Goal: Information Seeking & Learning: Learn about a topic

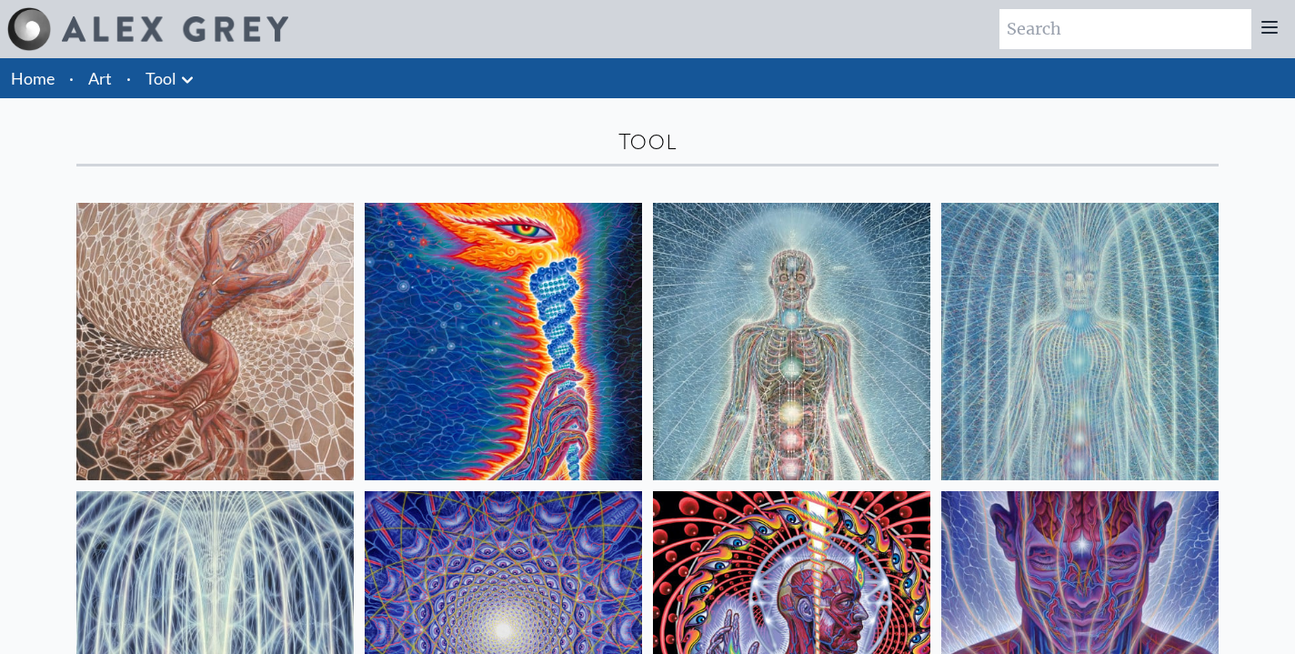
click at [267, 312] on img at bounding box center [214, 341] width 277 height 277
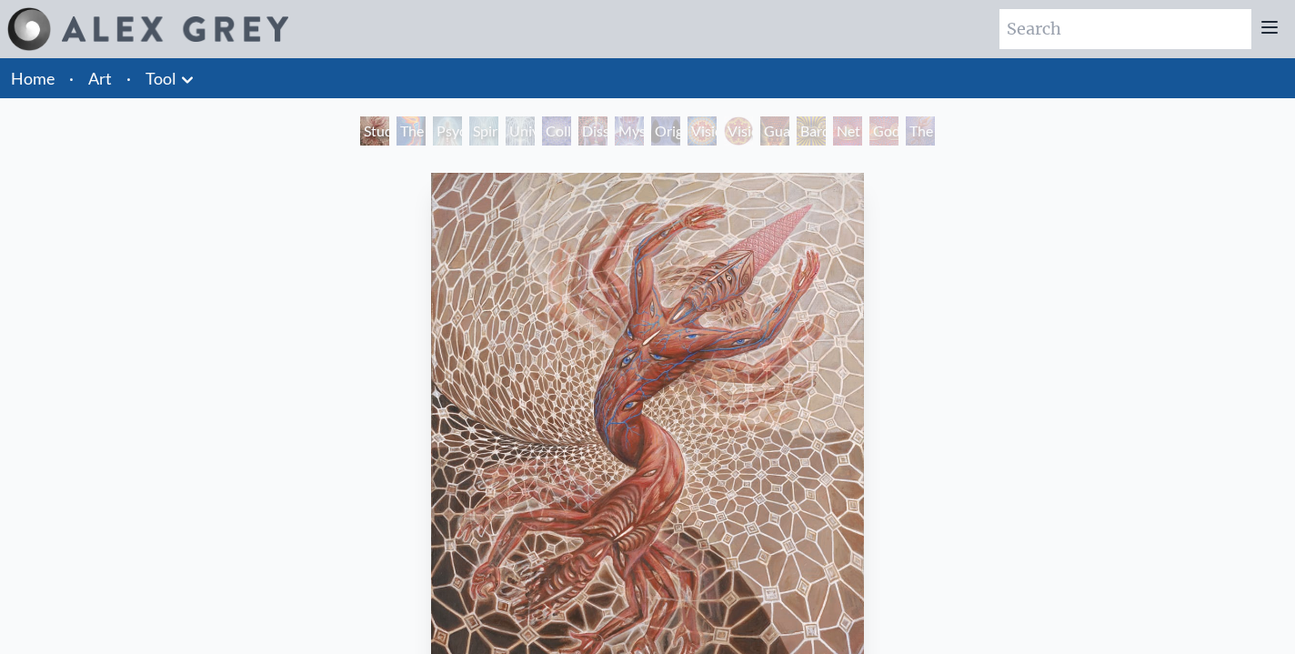
click at [935, 127] on div "The Great Turn" at bounding box center [920, 130] width 29 height 29
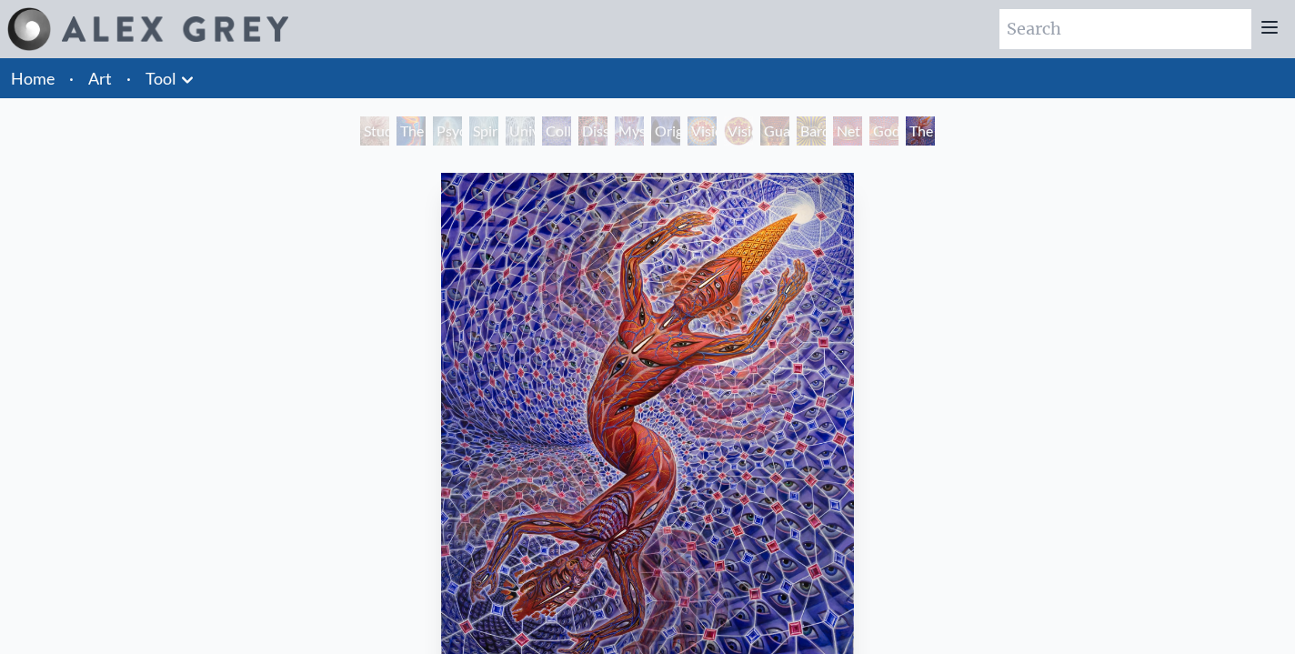
click at [886, 137] on div "Godself" at bounding box center [883, 130] width 29 height 29
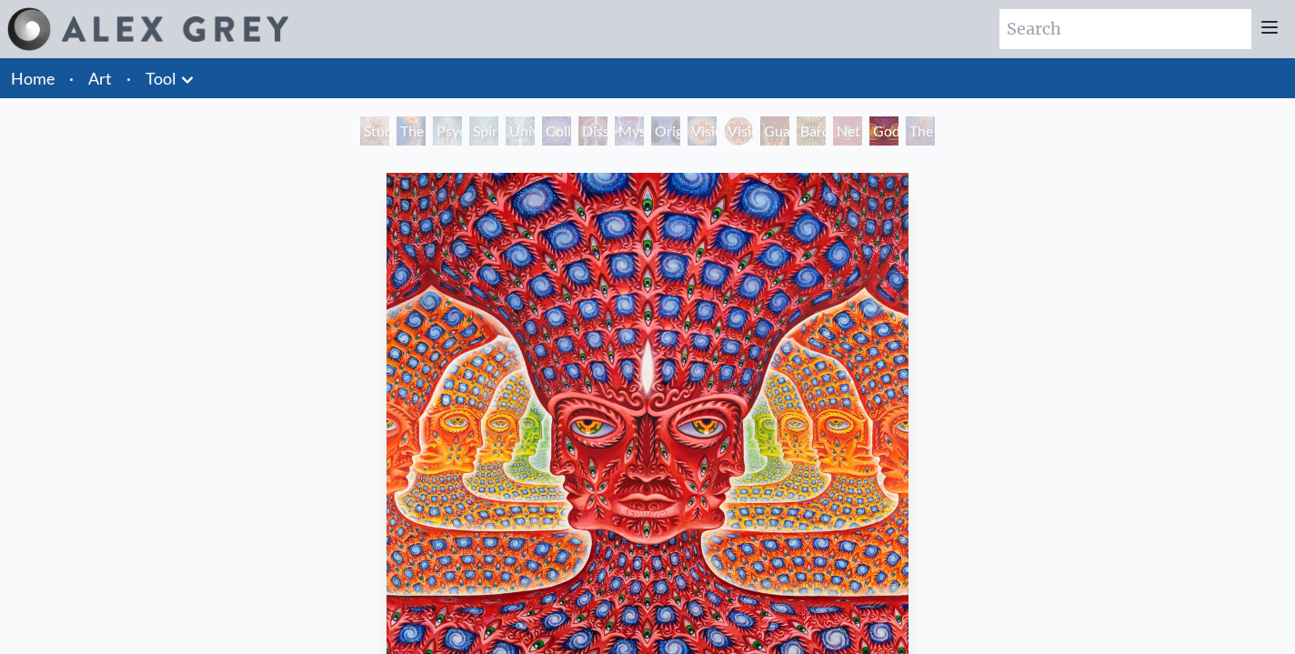
click at [607, 132] on div "Dissectional Art for Tool's Lateralus CD" at bounding box center [592, 130] width 29 height 29
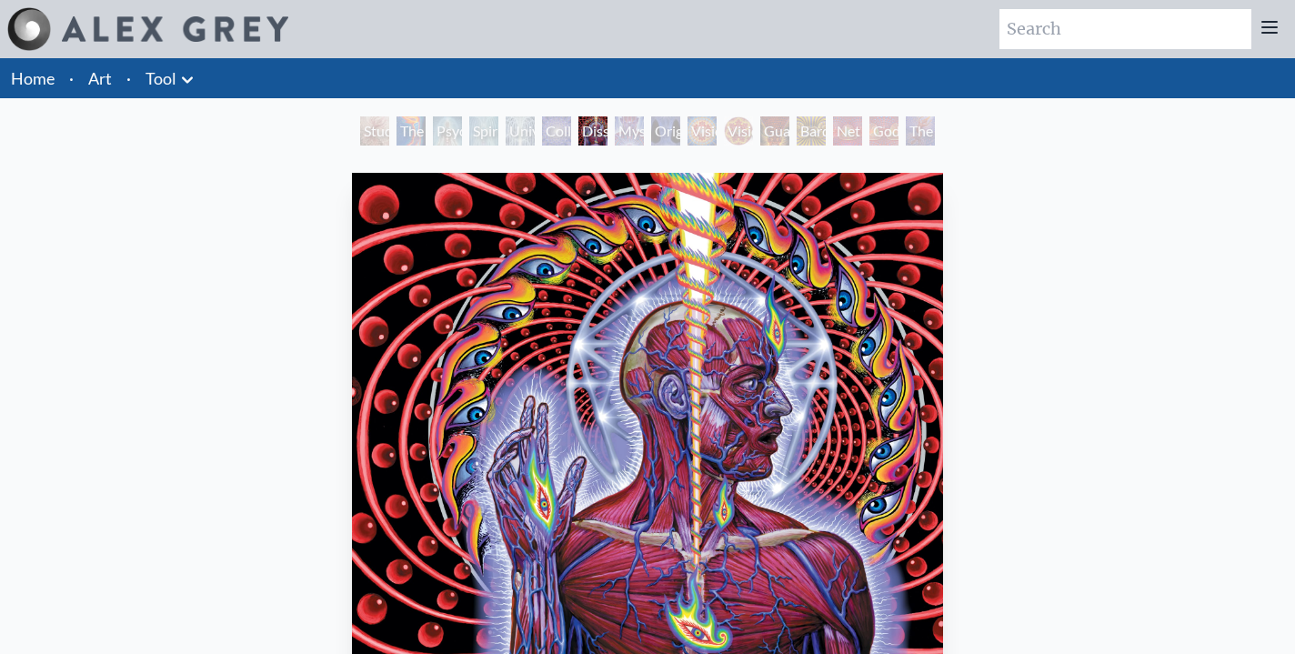
click at [596, 134] on div "Dissectional Art for Tool's Lateralus CD" at bounding box center [592, 130] width 29 height 29
click at [413, 128] on div "The Torch" at bounding box center [410, 130] width 29 height 29
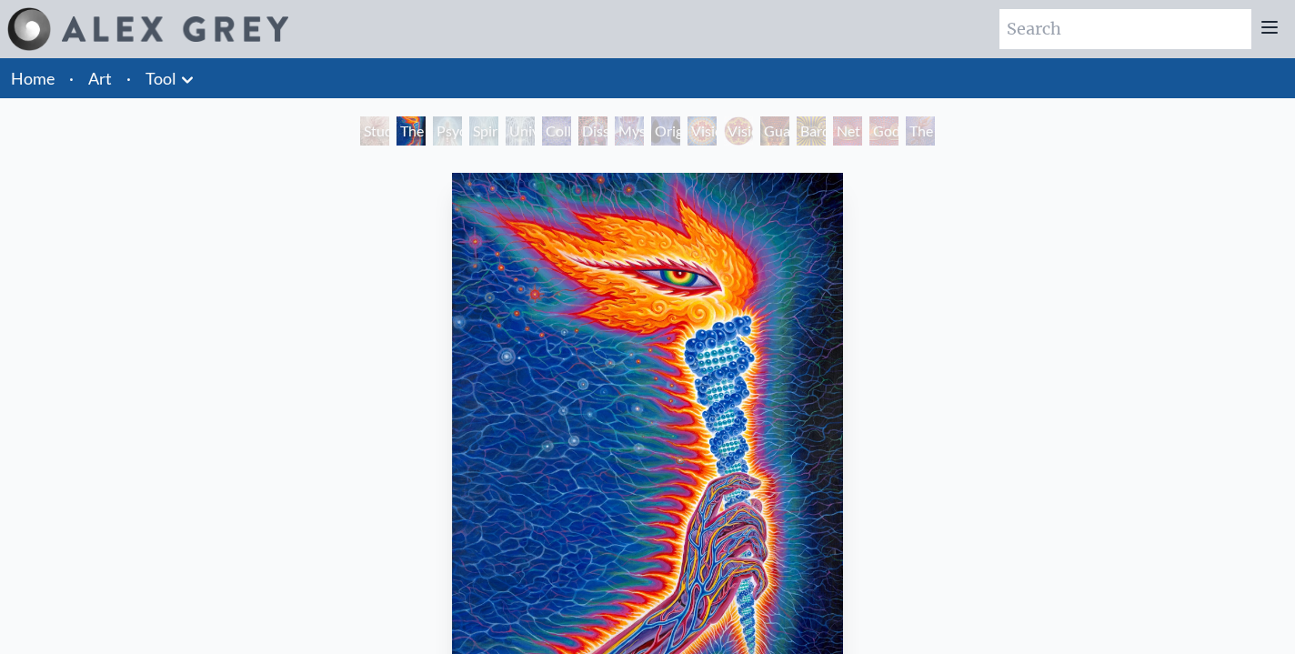
click at [462, 127] on div "Psychic Energy System" at bounding box center [447, 130] width 29 height 29
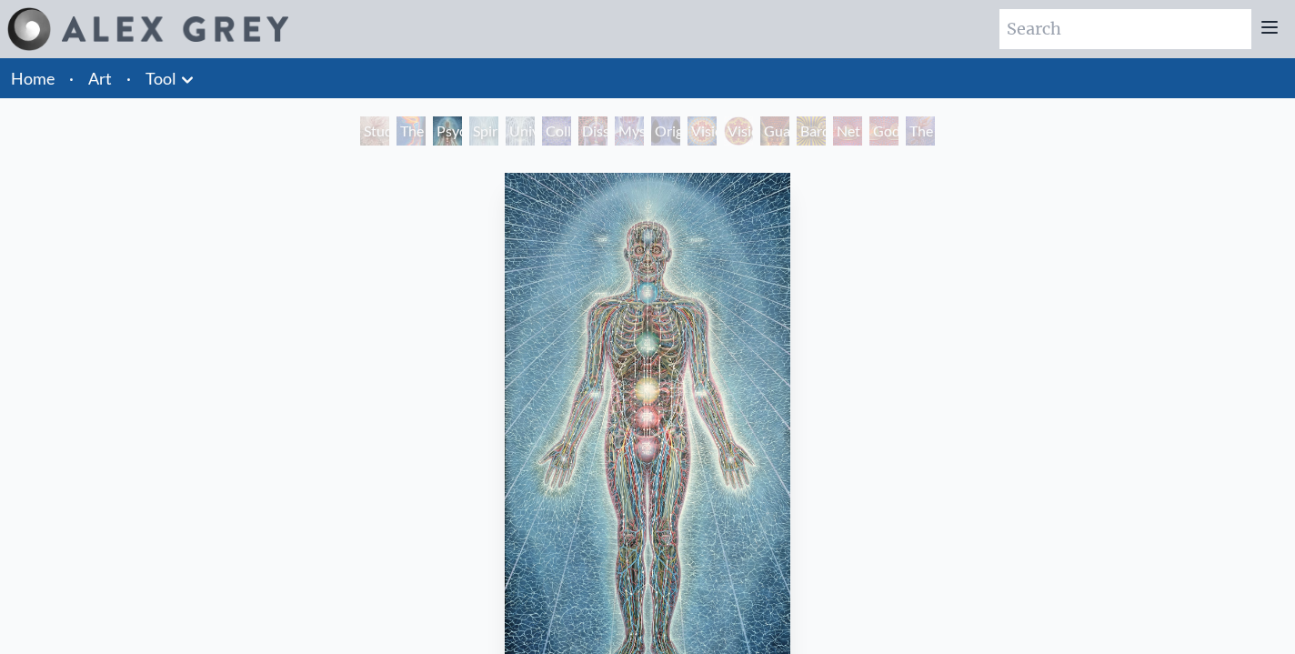
click at [535, 123] on div "Universal Mind Lattice" at bounding box center [520, 130] width 29 height 29
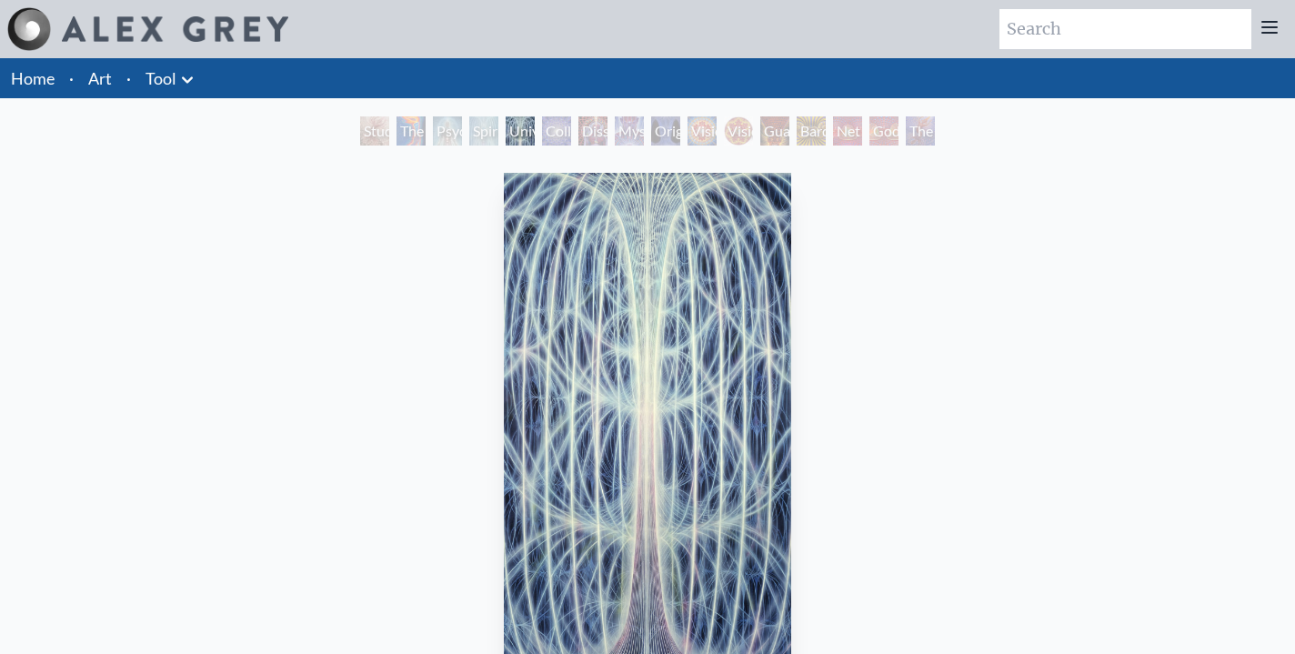
click at [644, 129] on div "Mystic Eye" at bounding box center [629, 130] width 29 height 29
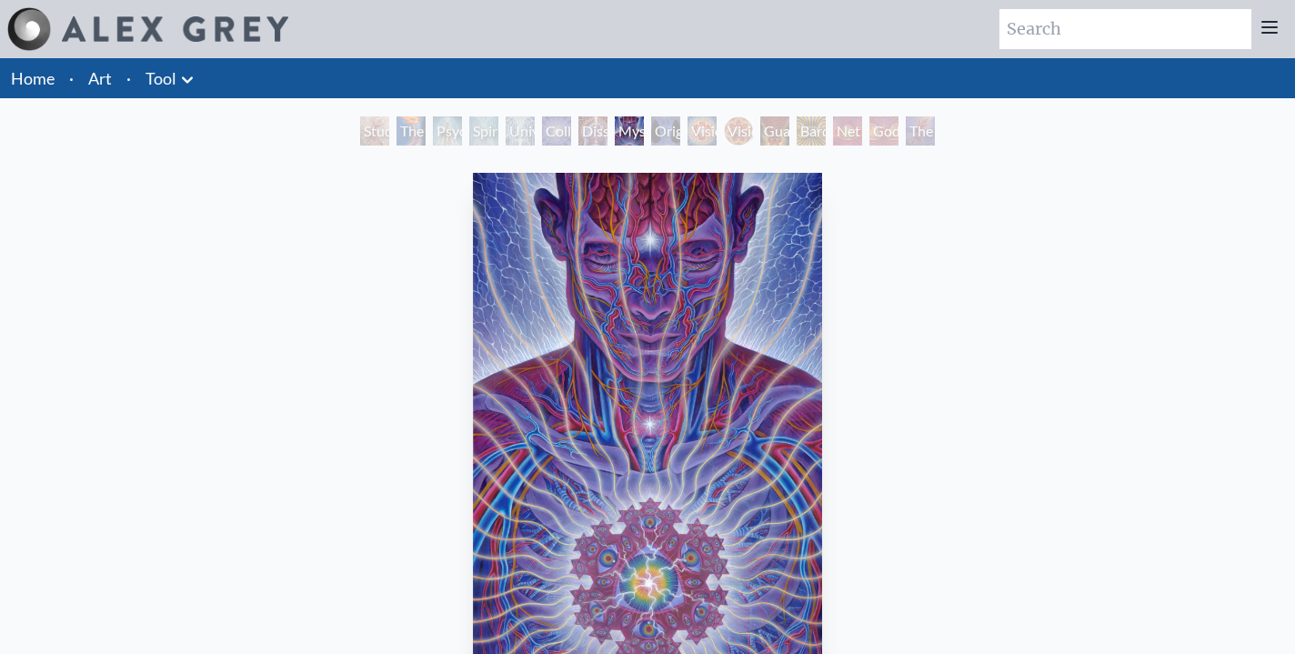
click at [716, 129] on div "Vision Crystal" at bounding box center [701, 130] width 29 height 29
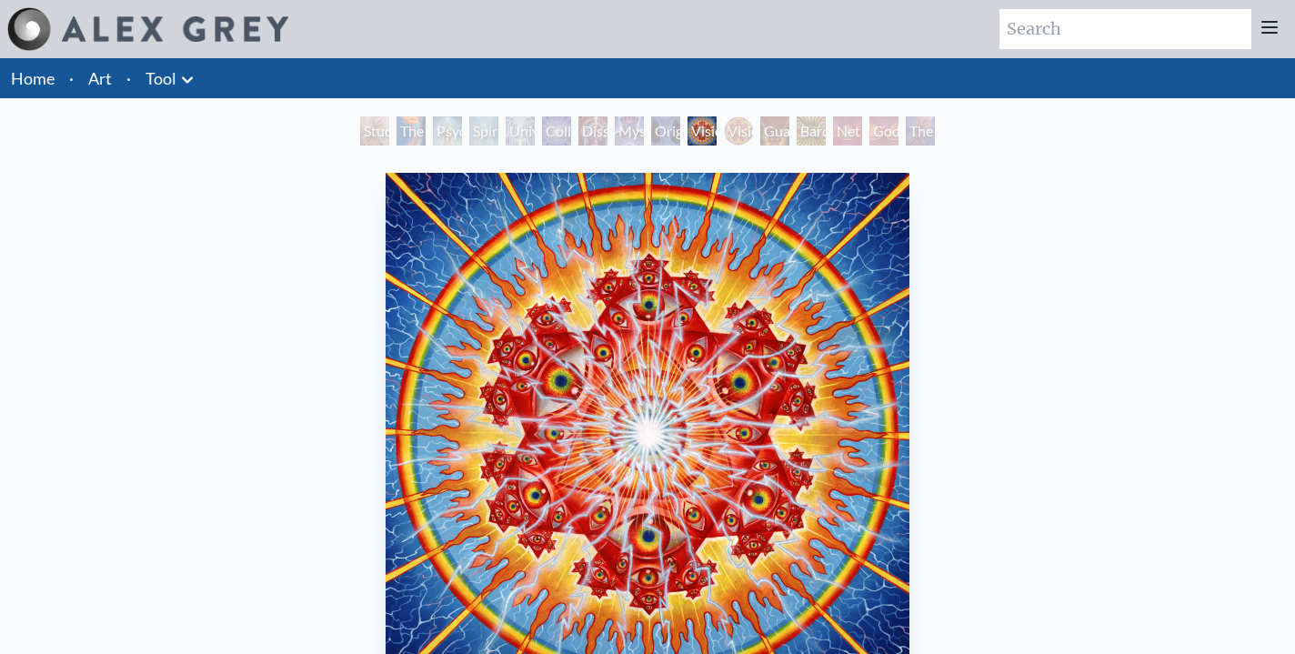
click at [784, 124] on div "Guardian of Infinite Vision" at bounding box center [774, 130] width 29 height 29
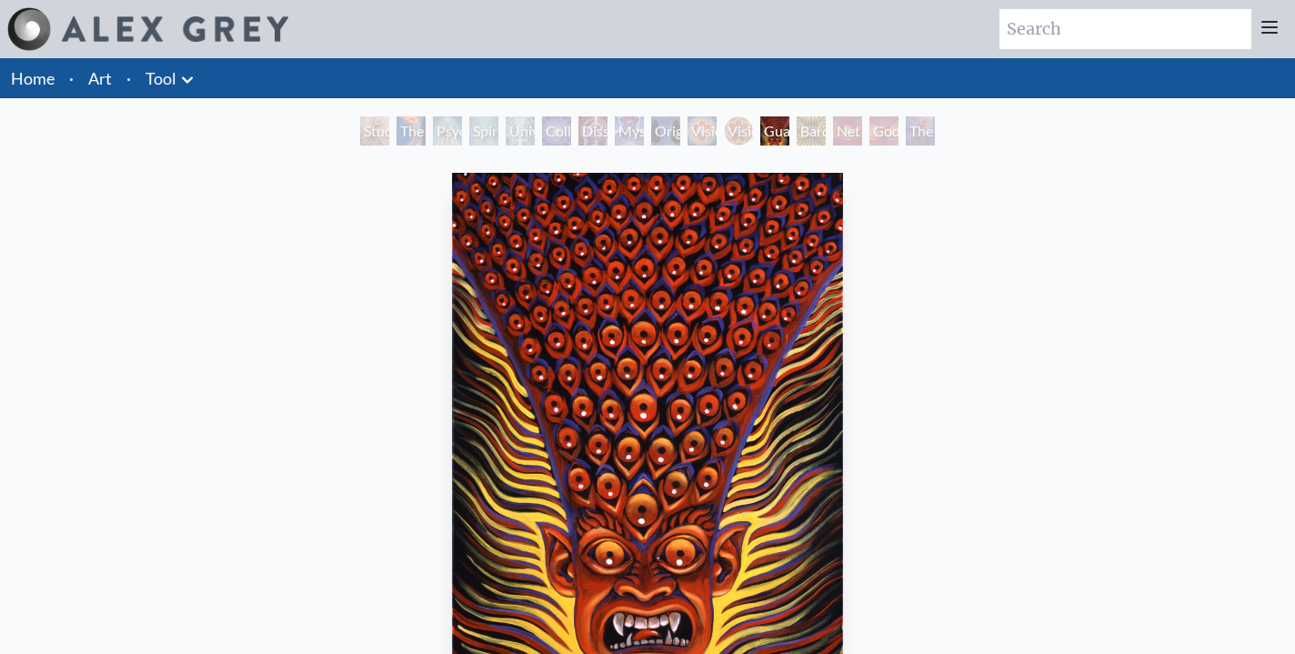
click at [796, 132] on div "Bardo Being" at bounding box center [810, 130] width 29 height 29
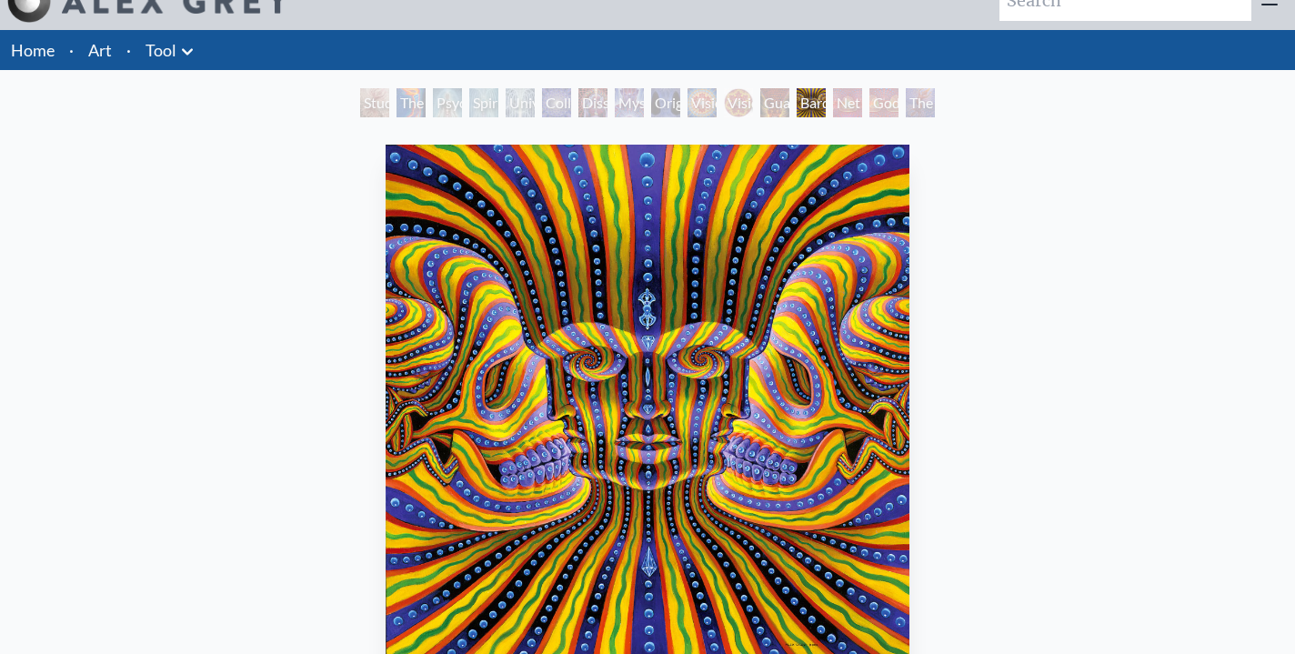
scroll to position [1, 0]
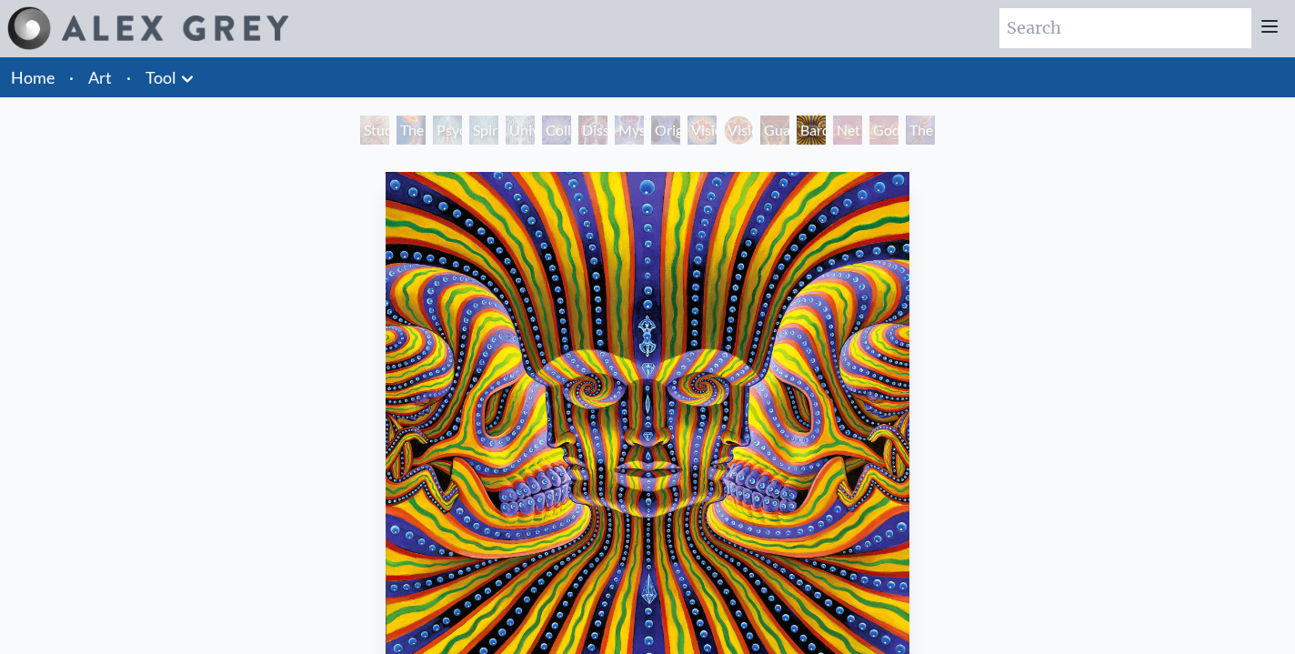
click at [851, 136] on div "Net of Being" at bounding box center [847, 129] width 29 height 29
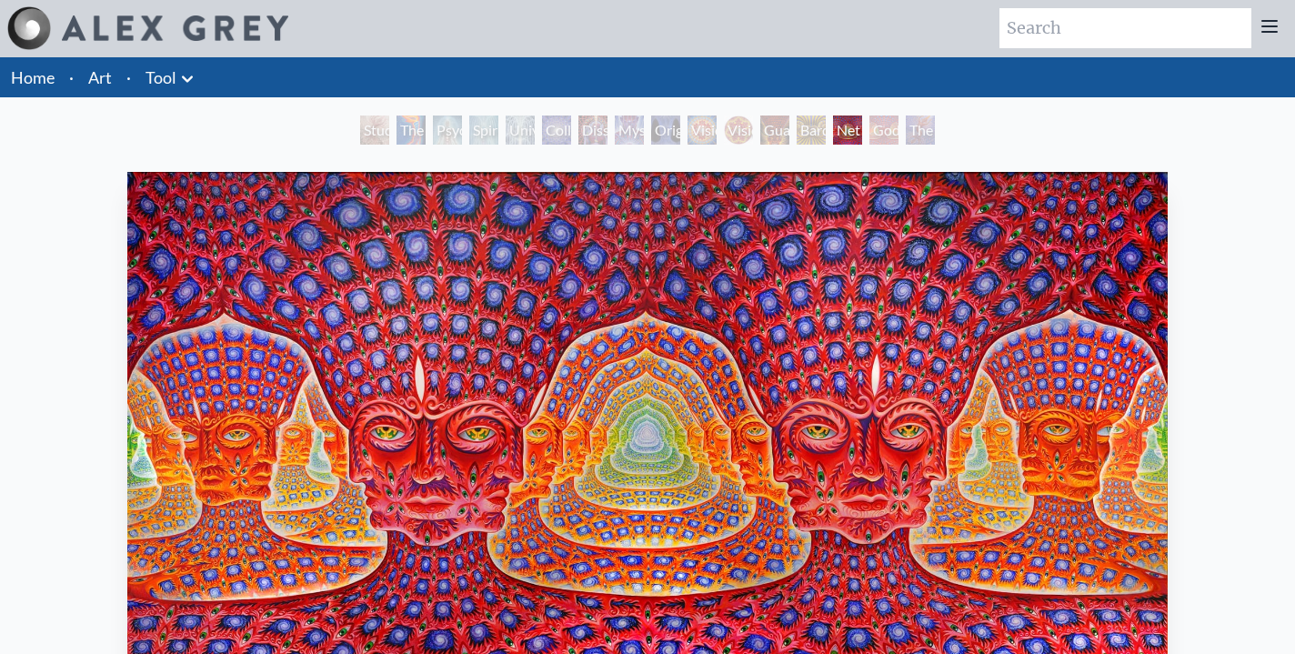
click at [886, 125] on div "Godself" at bounding box center [883, 129] width 29 height 29
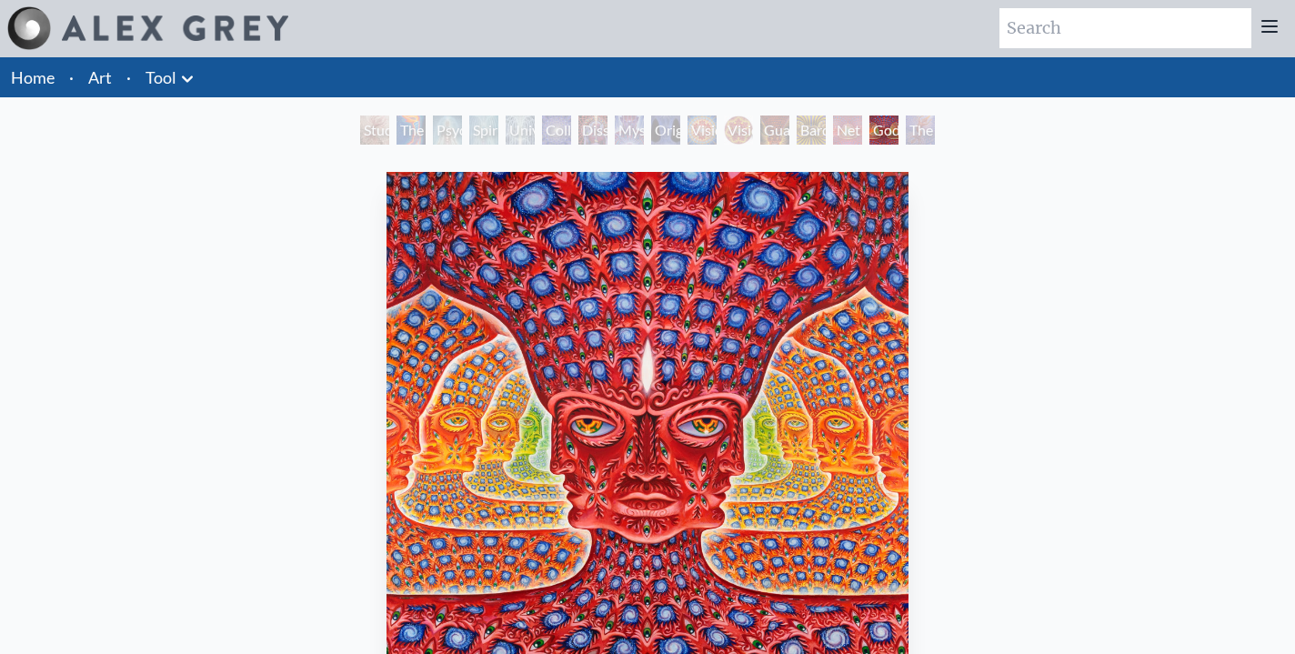
click at [934, 119] on div "The Great Turn" at bounding box center [920, 129] width 29 height 29
